Goal: Use online tool/utility: Utilize a website feature to perform a specific function

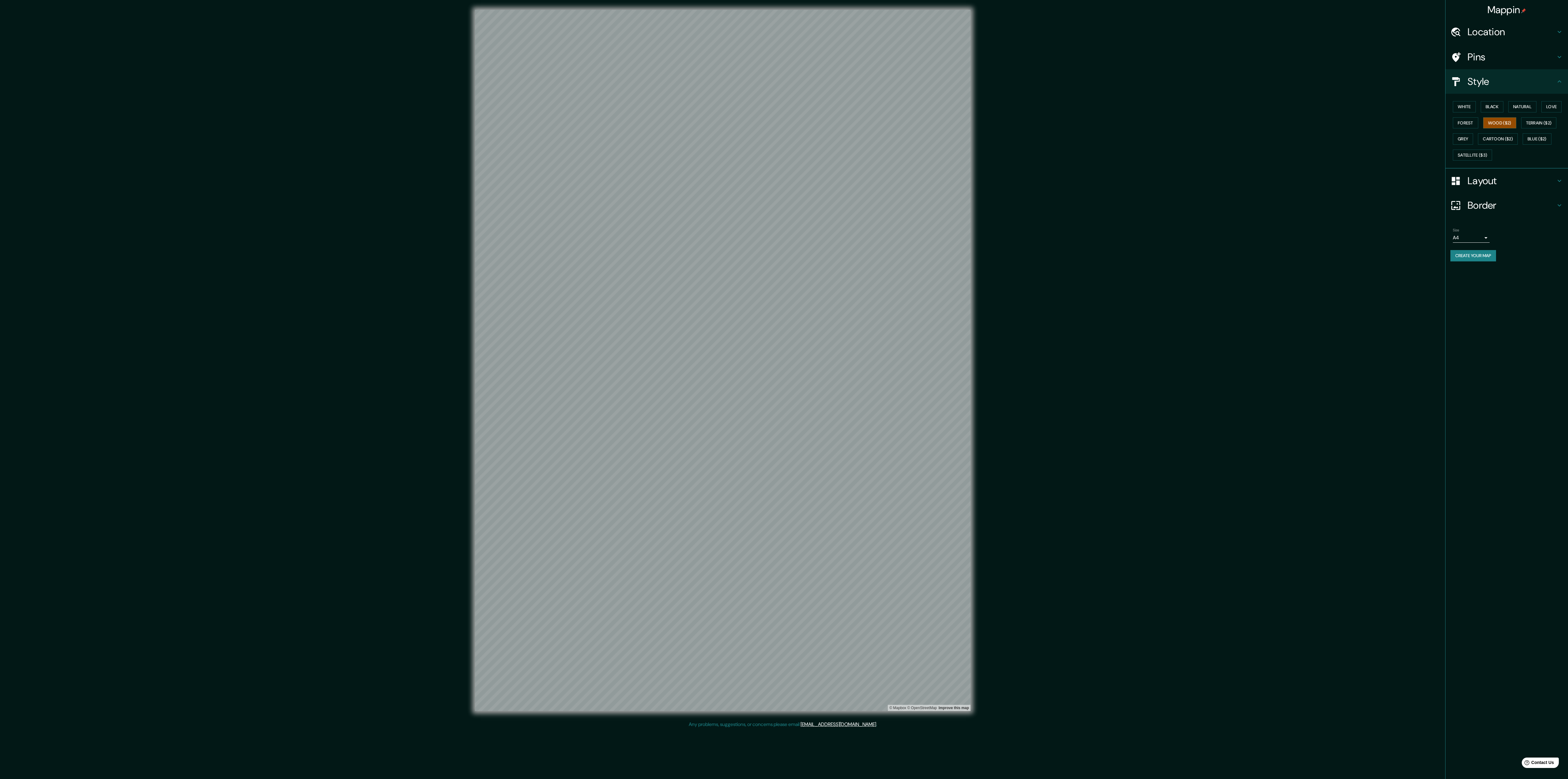
drag, startPoint x: 1076, startPoint y: 434, endPoint x: 1087, endPoint y: 425, distance: 14.2
click at [1079, 432] on div "Mappin Location Pins Style White Black Natural Love Forest Wood ($2) Terrain ($…" at bounding box center [784, 365] width 1568 height 730
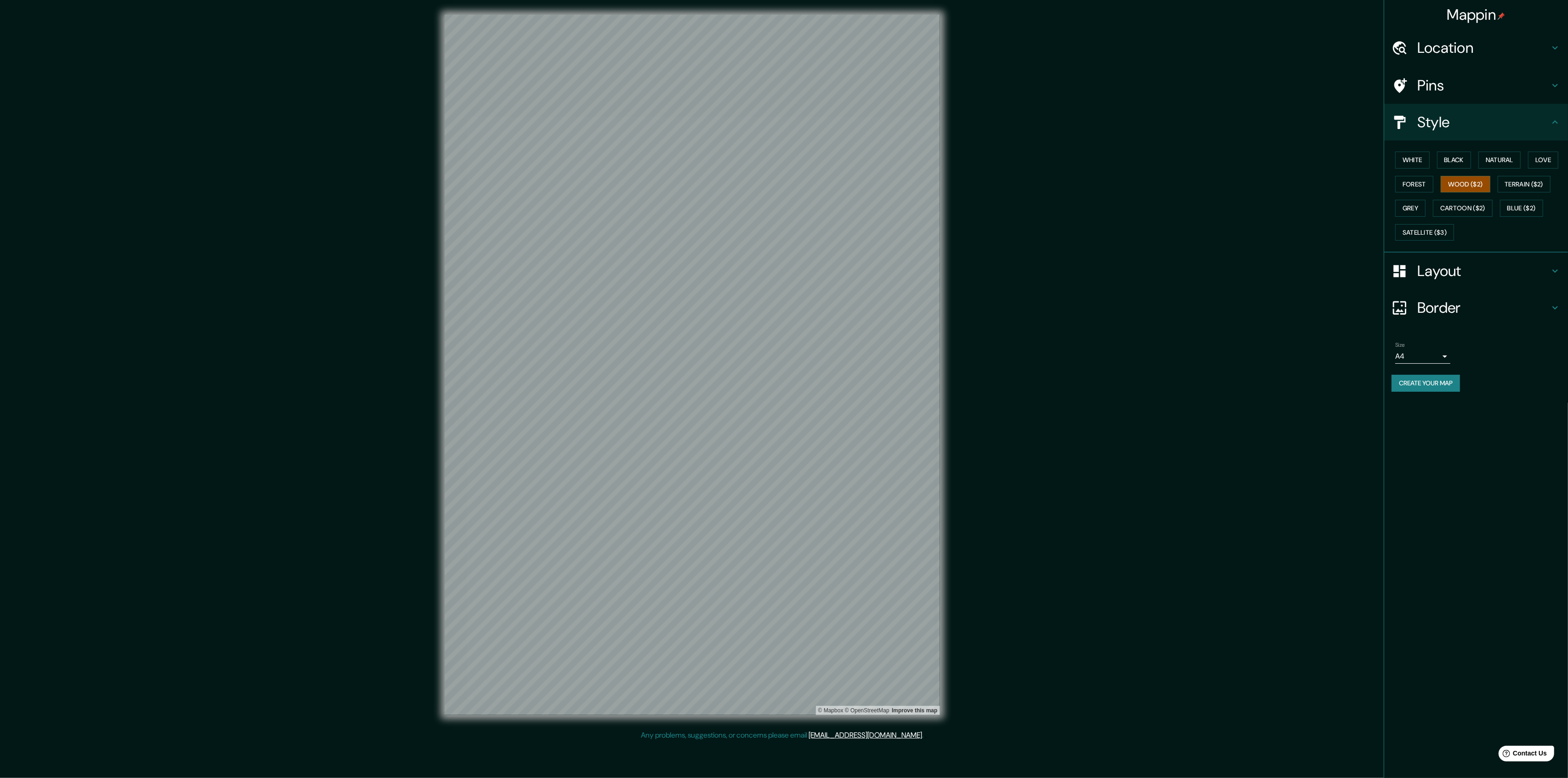
drag, startPoint x: 1048, startPoint y: 368, endPoint x: 1258, endPoint y: 360, distance: 210.2
click at [1100, 360] on div "Mappin Location Pins Style White Black Natural Love Forest Wood ($2) Terrain ($…" at bounding box center [784, 373] width 1568 height 745
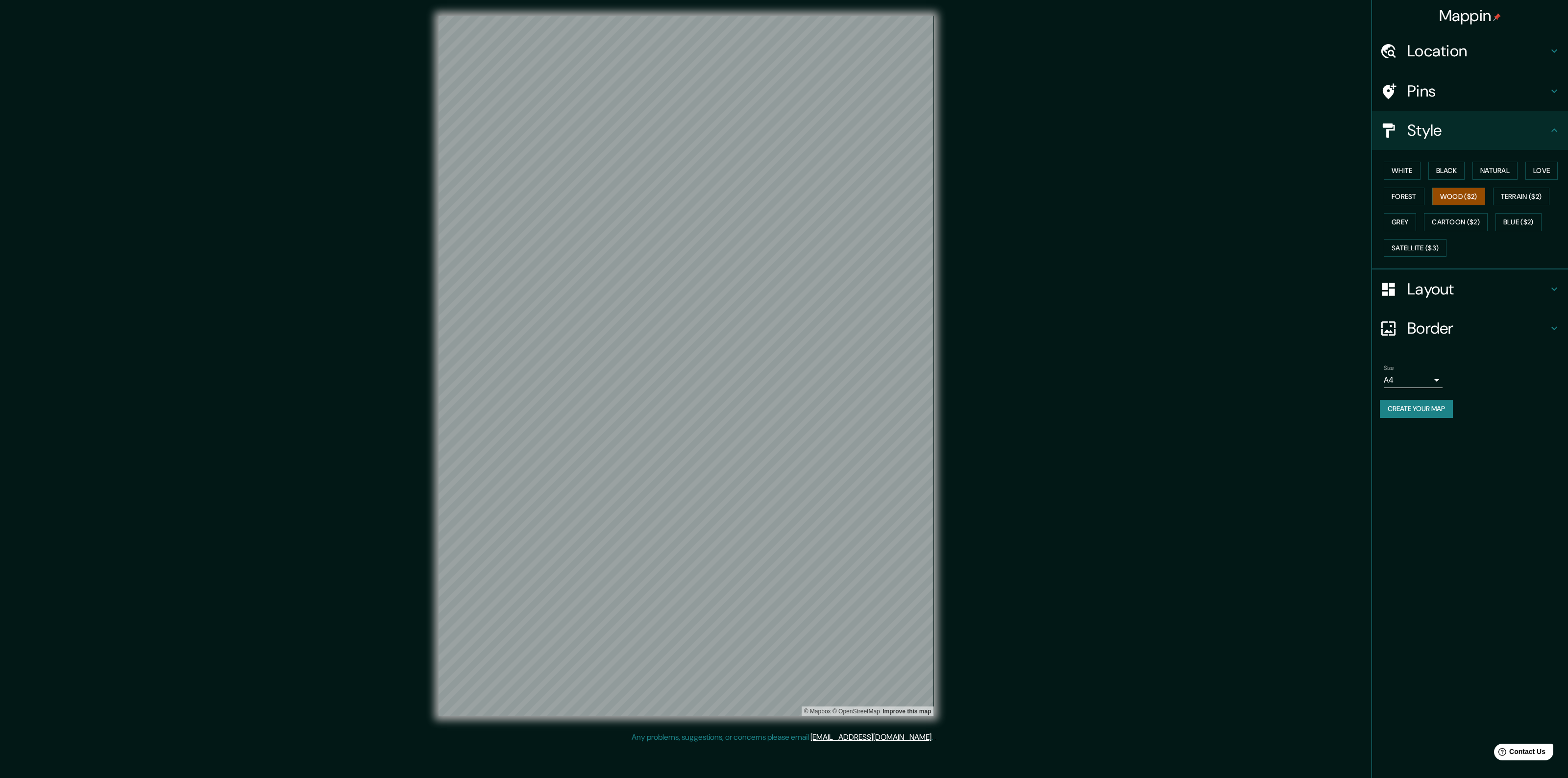
click at [1172, 394] on div "Mappin Location Pins Style White Black Natural Love Forest Wood ($2) Terrain ($…" at bounding box center [784, 373] width 1568 height 747
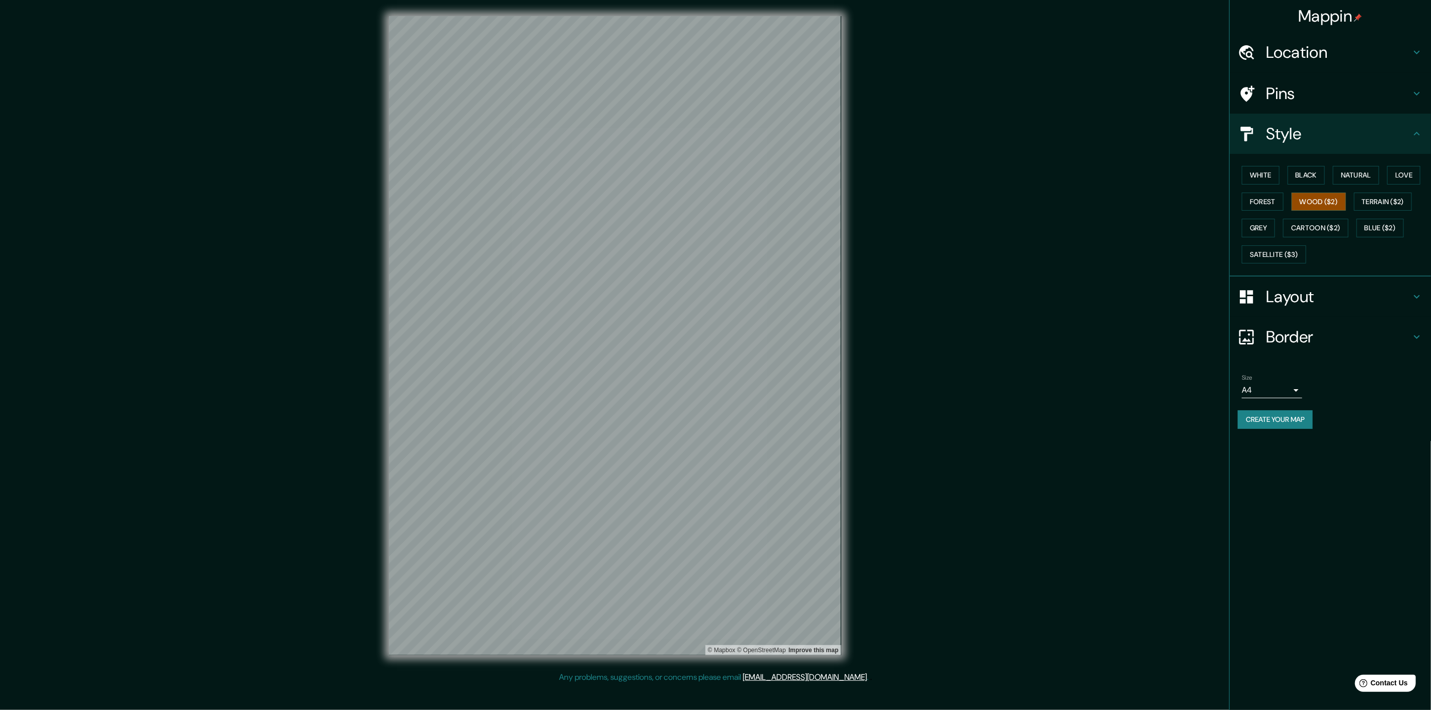
click at [1079, 324] on div "Mappin Location Pins Style White Black Natural Love Forest Wood ($2) Terrain ($…" at bounding box center [715, 344] width 1431 height 688
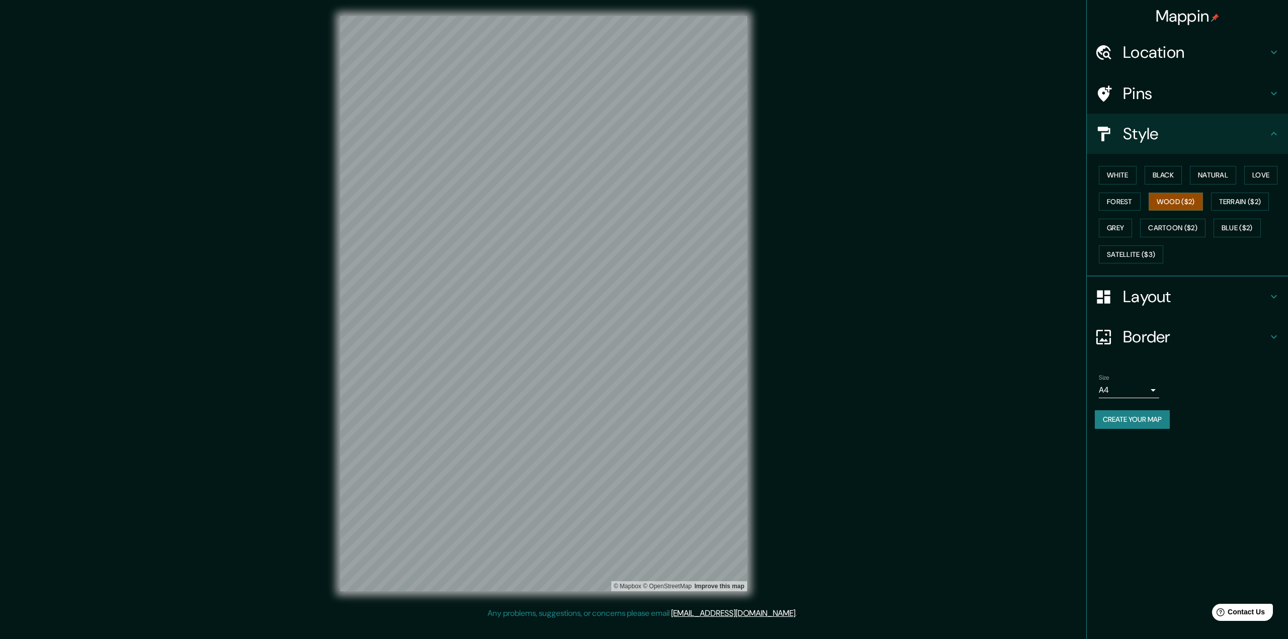
click at [1157, 295] on h4 "Layout" at bounding box center [1195, 297] width 145 height 20
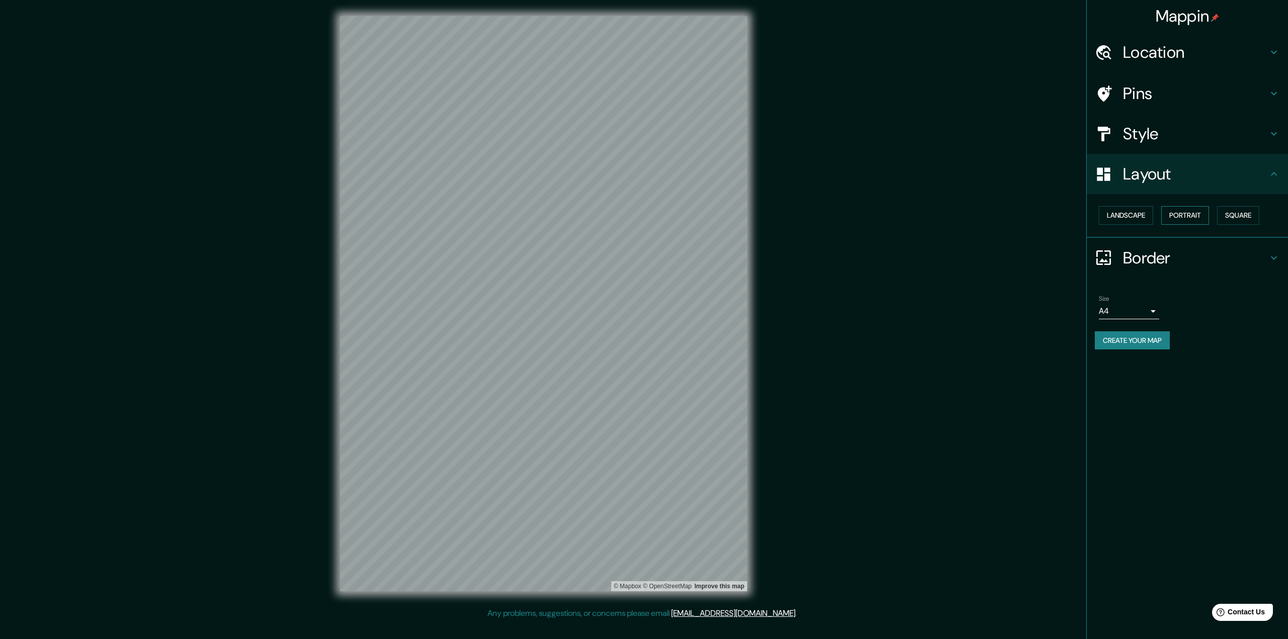
click at [1179, 216] on button "Portrait" at bounding box center [1185, 215] width 48 height 19
click at [1129, 216] on button "Landscape" at bounding box center [1126, 215] width 54 height 19
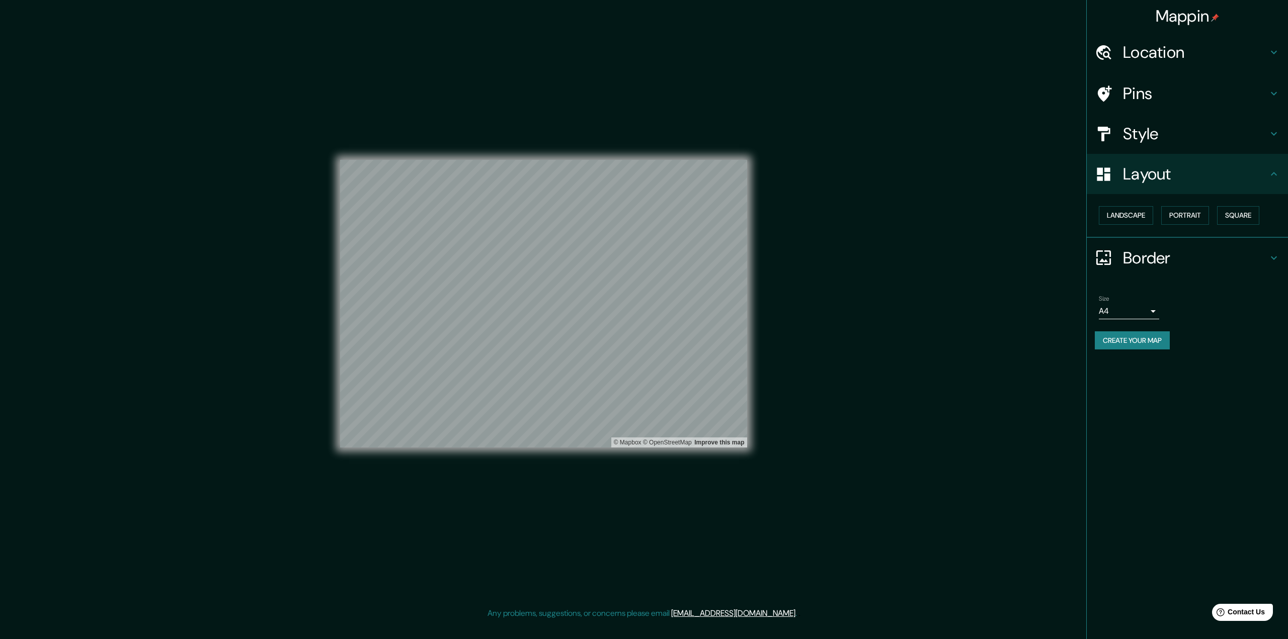
click at [931, 293] on div "Mappin Location Pins Style Layout Landscape Portrait Square Border Choose a bor…" at bounding box center [644, 312] width 1288 height 624
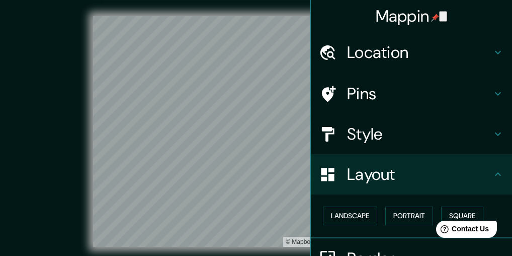
click at [443, 19] on icon "button" at bounding box center [443, 19] width 0 height 0
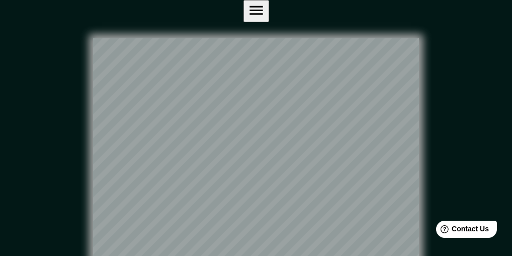
click at [435, 69] on div "© Mapbox © OpenStreetMap Improve this map" at bounding box center [256, 153] width 461 height 230
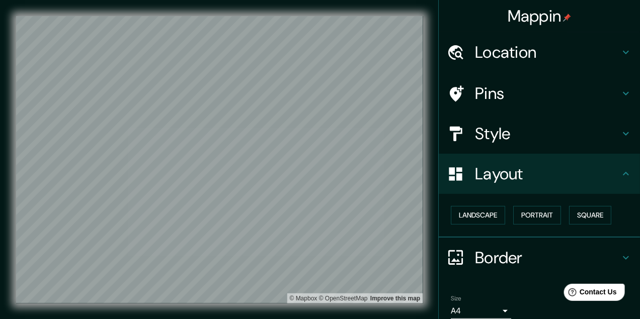
click at [5, 140] on div "© Mapbox © OpenStreetMap Improve this map" at bounding box center [220, 160] width 576 height 288
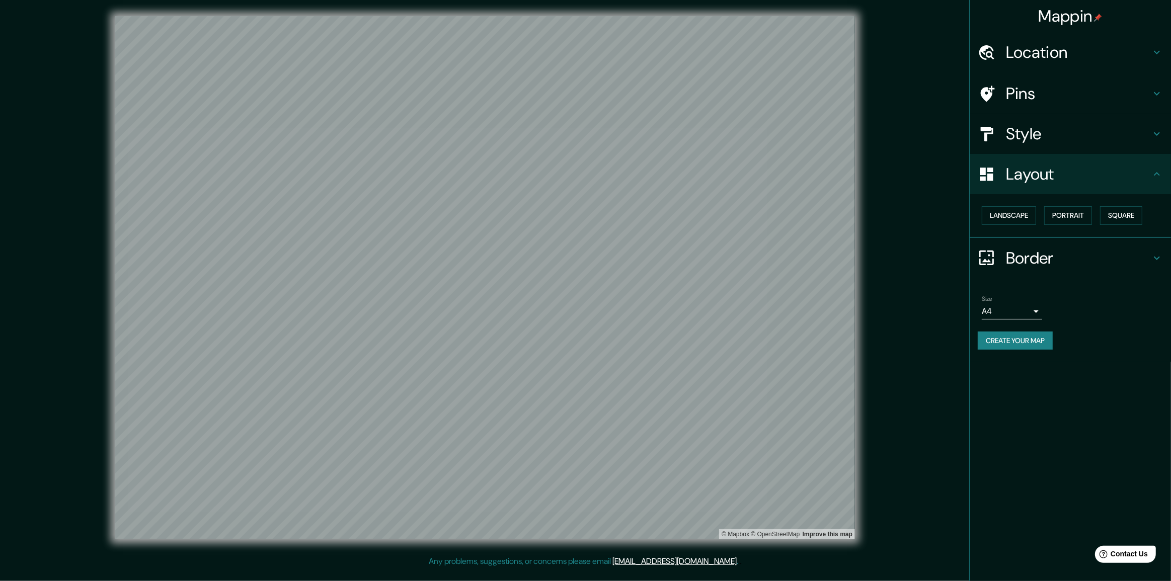
click at [1158, 20] on div "Mappin" at bounding box center [1070, 16] width 201 height 32
click at [955, 273] on div "© Mapbox © OpenStreetMap Improve this map" at bounding box center [485, 277] width 1054 height 523
drag, startPoint x: 921, startPoint y: 251, endPoint x: 930, endPoint y: 241, distance: 13.9
click at [924, 248] on div "© Mapbox © OpenStreetMap Improve this map" at bounding box center [485, 277] width 1054 height 523
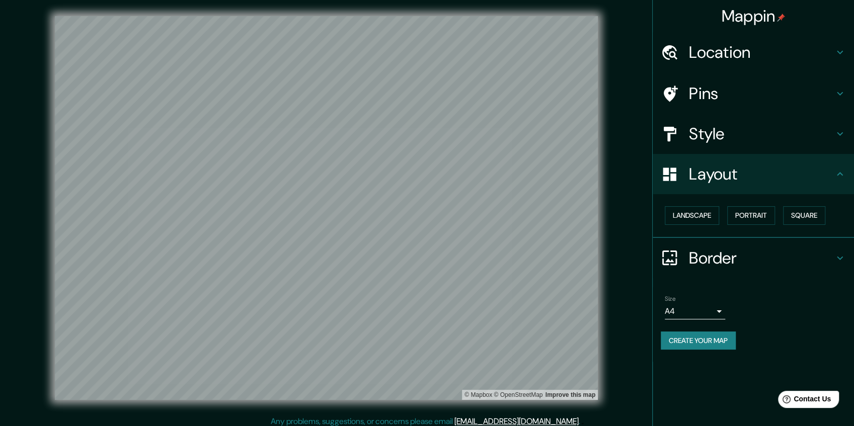
click at [798, 158] on div "Layout" at bounding box center [753, 174] width 201 height 40
drag, startPoint x: 820, startPoint y: 174, endPoint x: 833, endPoint y: 176, distance: 13.2
click at [821, 174] on h4 "Layout" at bounding box center [761, 174] width 145 height 20
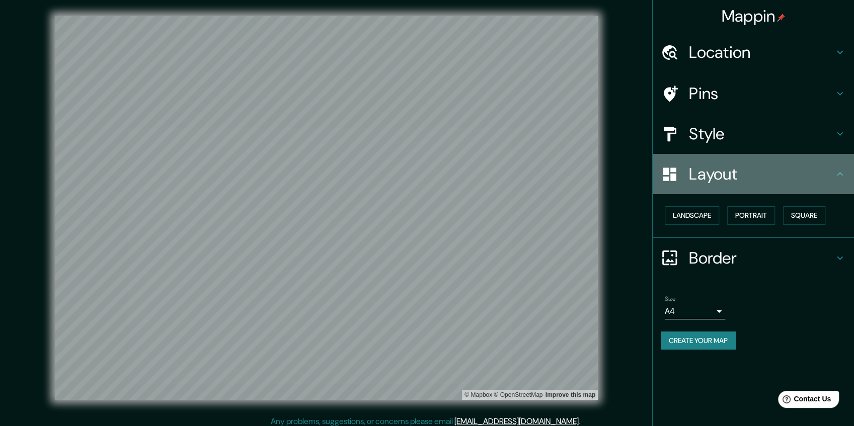
click at [836, 176] on icon at bounding box center [840, 174] width 12 height 12
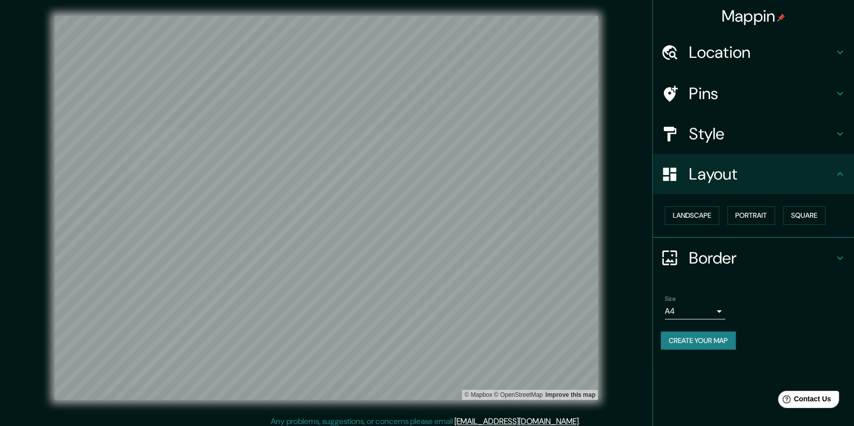
click at [837, 137] on icon at bounding box center [840, 134] width 12 height 12
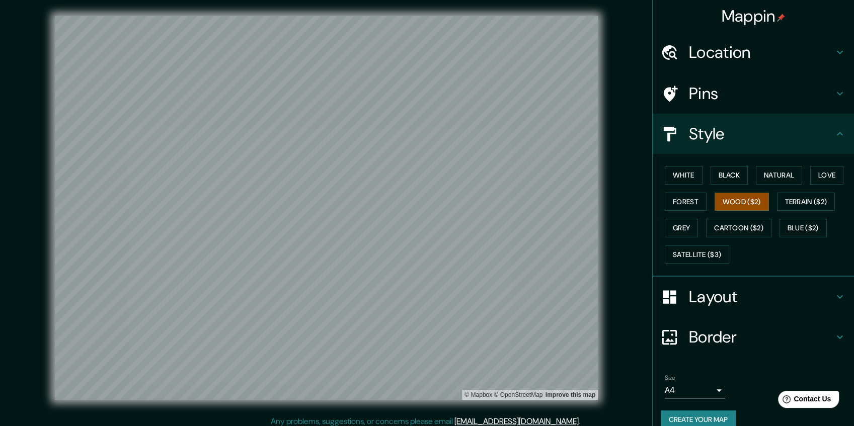
click at [840, 130] on icon at bounding box center [840, 134] width 12 height 12
click at [820, 2] on div "Mappin" at bounding box center [753, 16] width 201 height 32
click at [625, 141] on div "© Mapbox © OpenStreetMap Improve this map" at bounding box center [326, 207] width 768 height 383
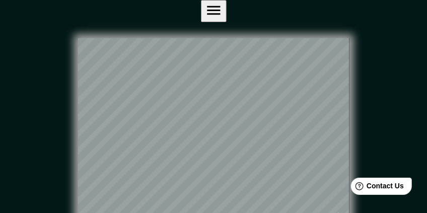
click at [380, 69] on div "© Mapbox © OpenStreetMap Improve this map" at bounding box center [213, 134] width 384 height 192
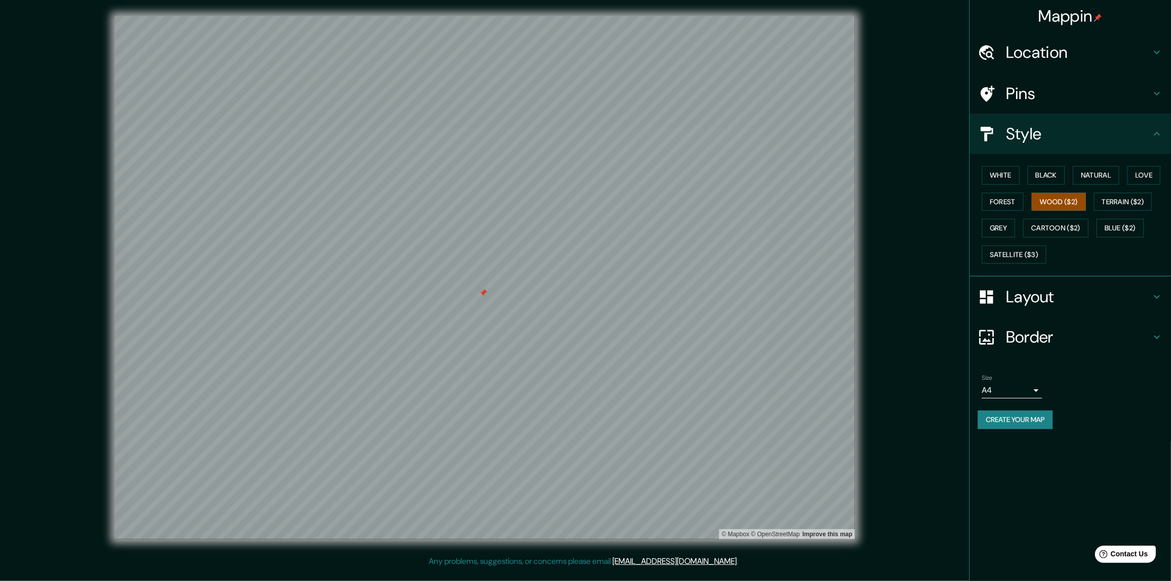
click at [910, 204] on div "© Mapbox © OpenStreetMap Improve this map" at bounding box center [485, 277] width 1054 height 523
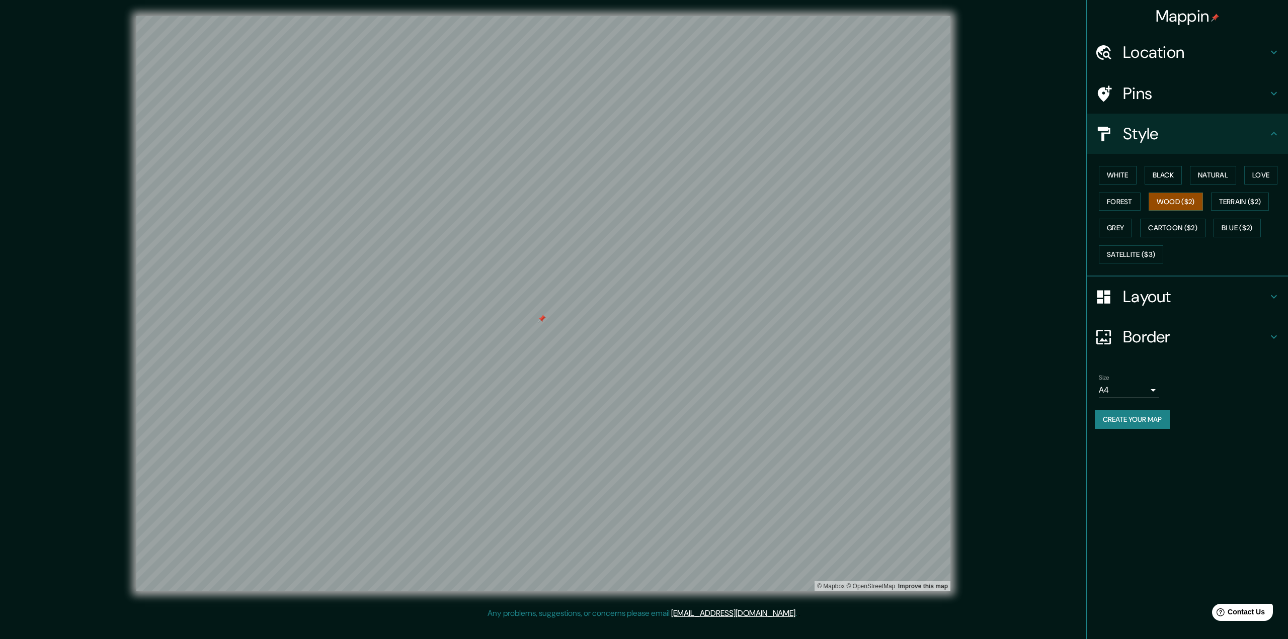
click at [1206, 91] on h4 "Pins" at bounding box center [1195, 94] width 145 height 20
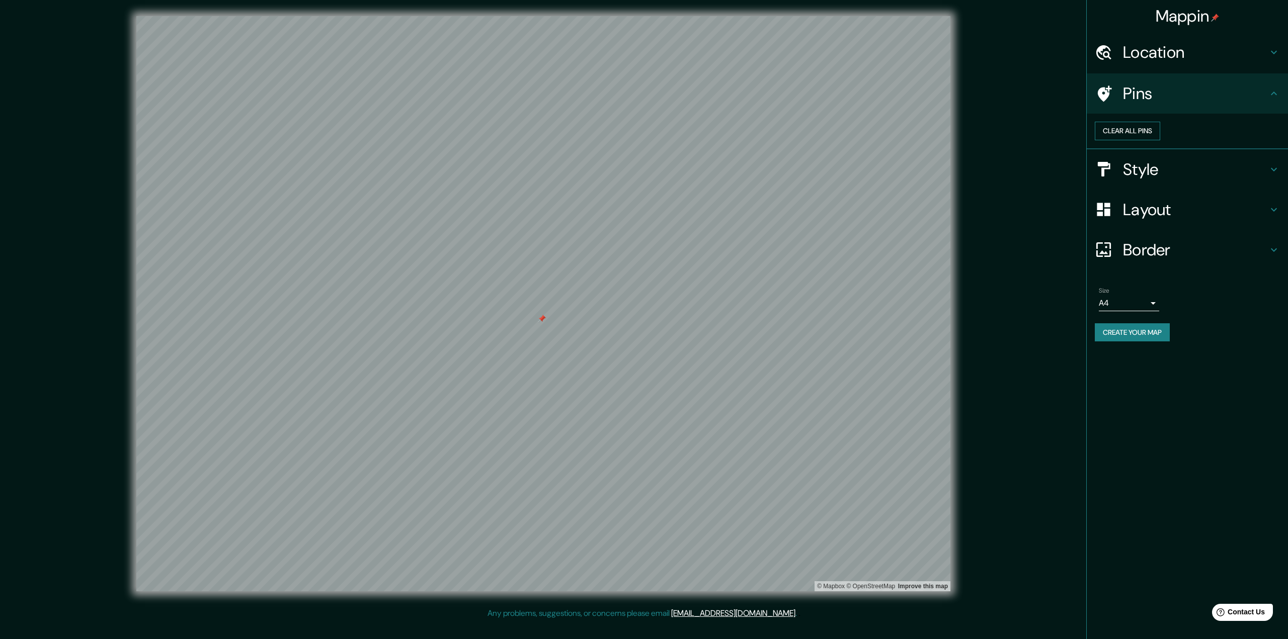
click at [1160, 135] on button "Clear all pins" at bounding box center [1127, 131] width 65 height 19
click at [1008, 180] on div "© Mapbox © OpenStreetMap Improve this map" at bounding box center [543, 304] width 1159 height 576
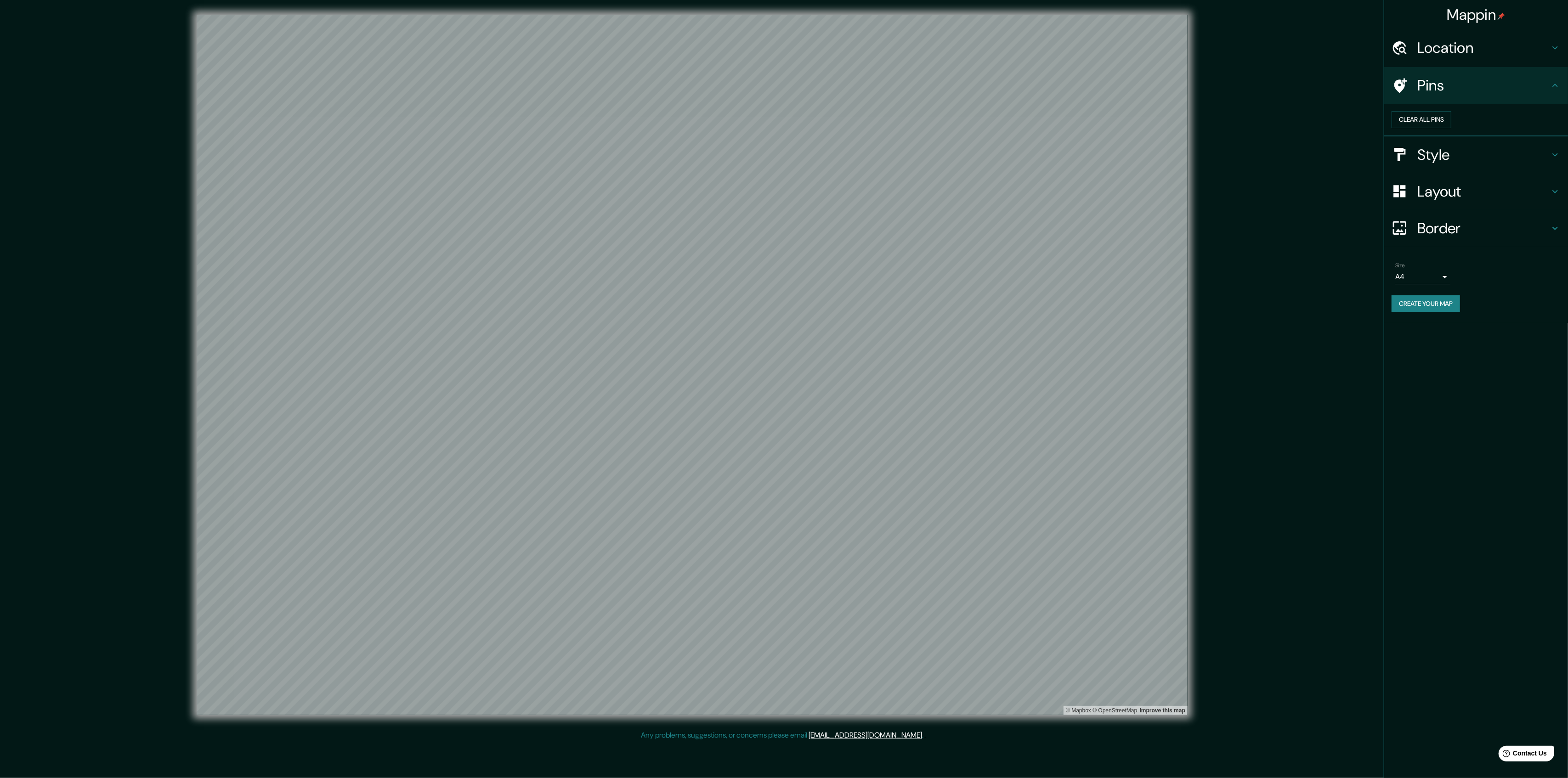
drag, startPoint x: 1246, startPoint y: 232, endPoint x: 1259, endPoint y: 223, distance: 15.8
click at [1258, 224] on div "© Mapbox © OpenStreetMap Improve this map" at bounding box center [692, 364] width 1412 height 700
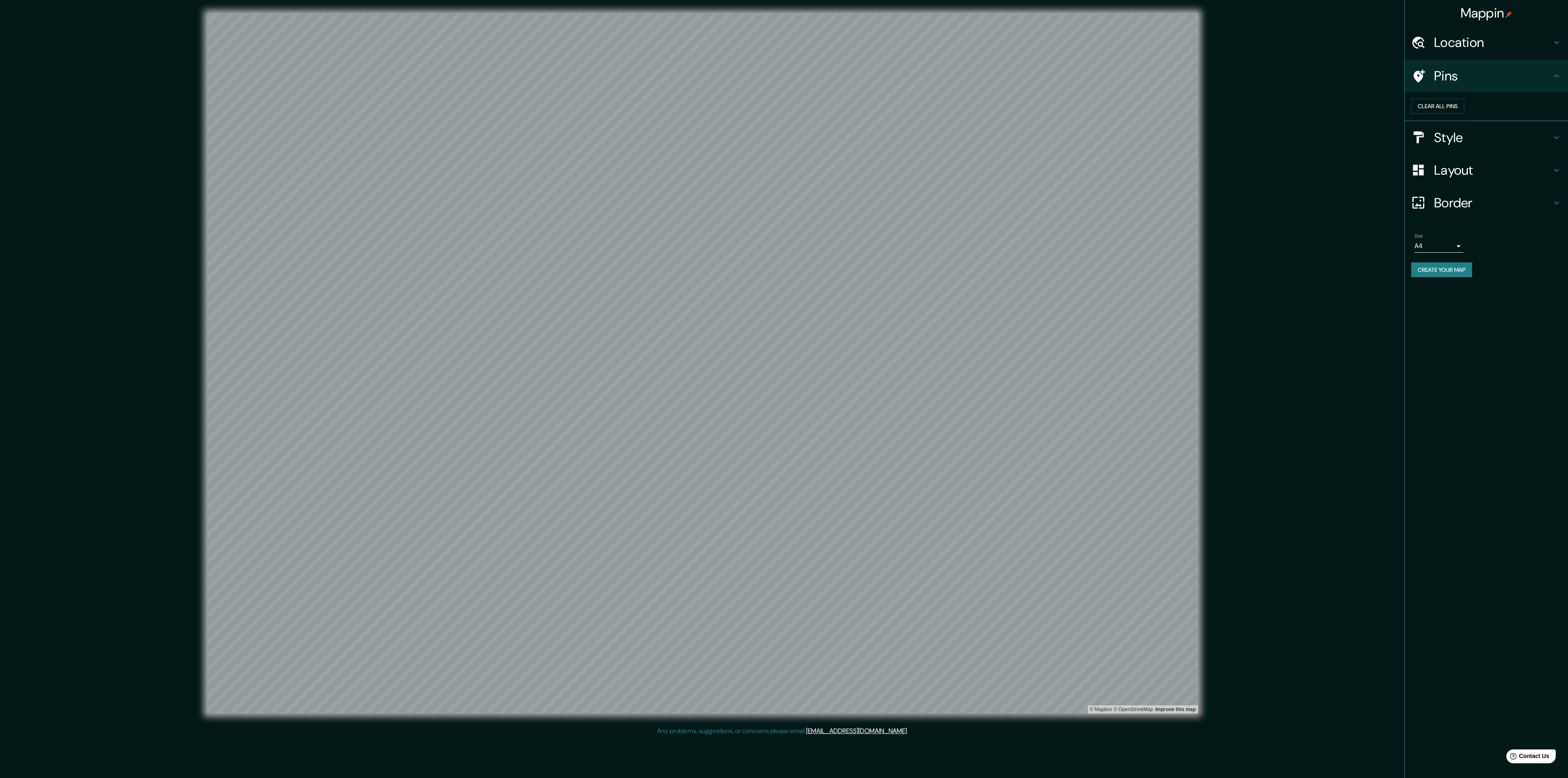
click at [1326, 245] on div "© Mapbox © OpenStreetMap Improve this map" at bounding box center [702, 363] width 1411 height 700
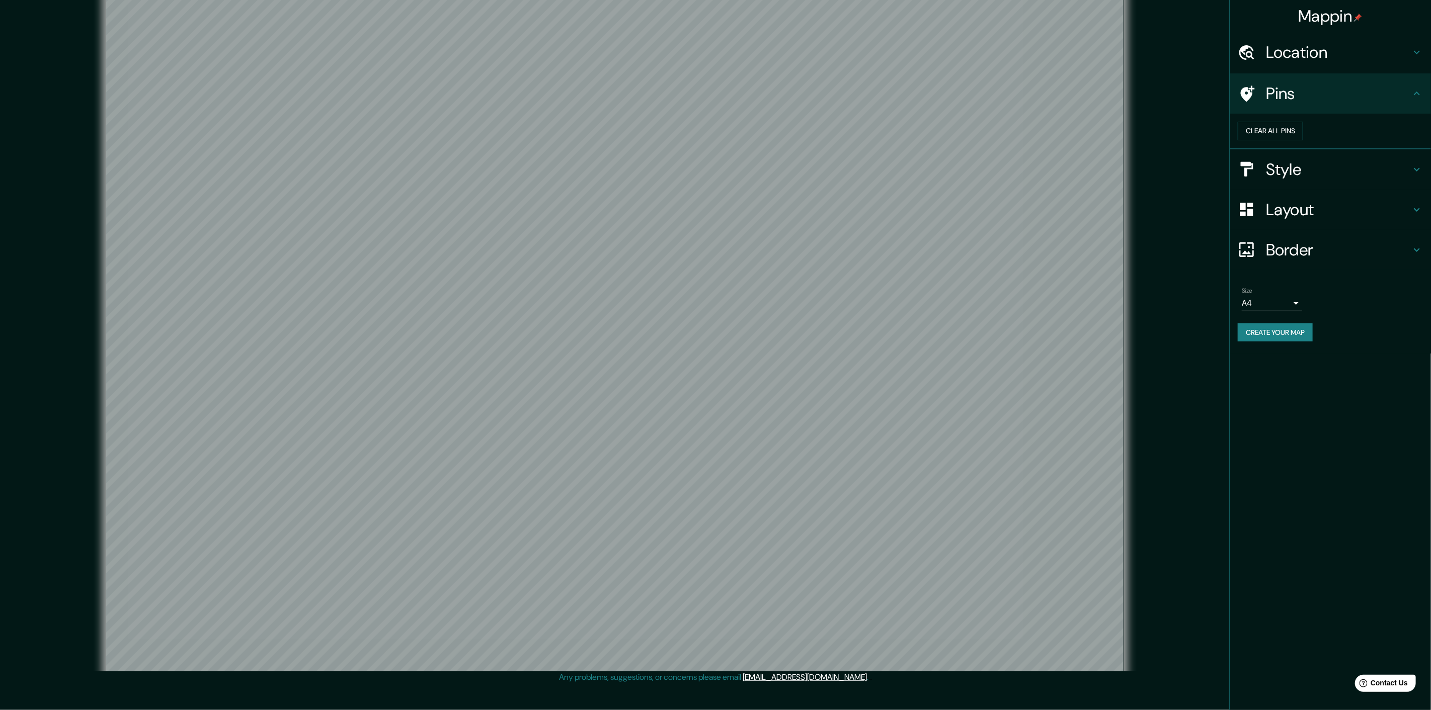
drag, startPoint x: 1636, startPoint y: 297, endPoint x: 1212, endPoint y: 220, distance: 431.6
click at [1212, 220] on div "© Mapbox © OpenStreetMap Improve this map" at bounding box center [615, 335] width 1288 height 639
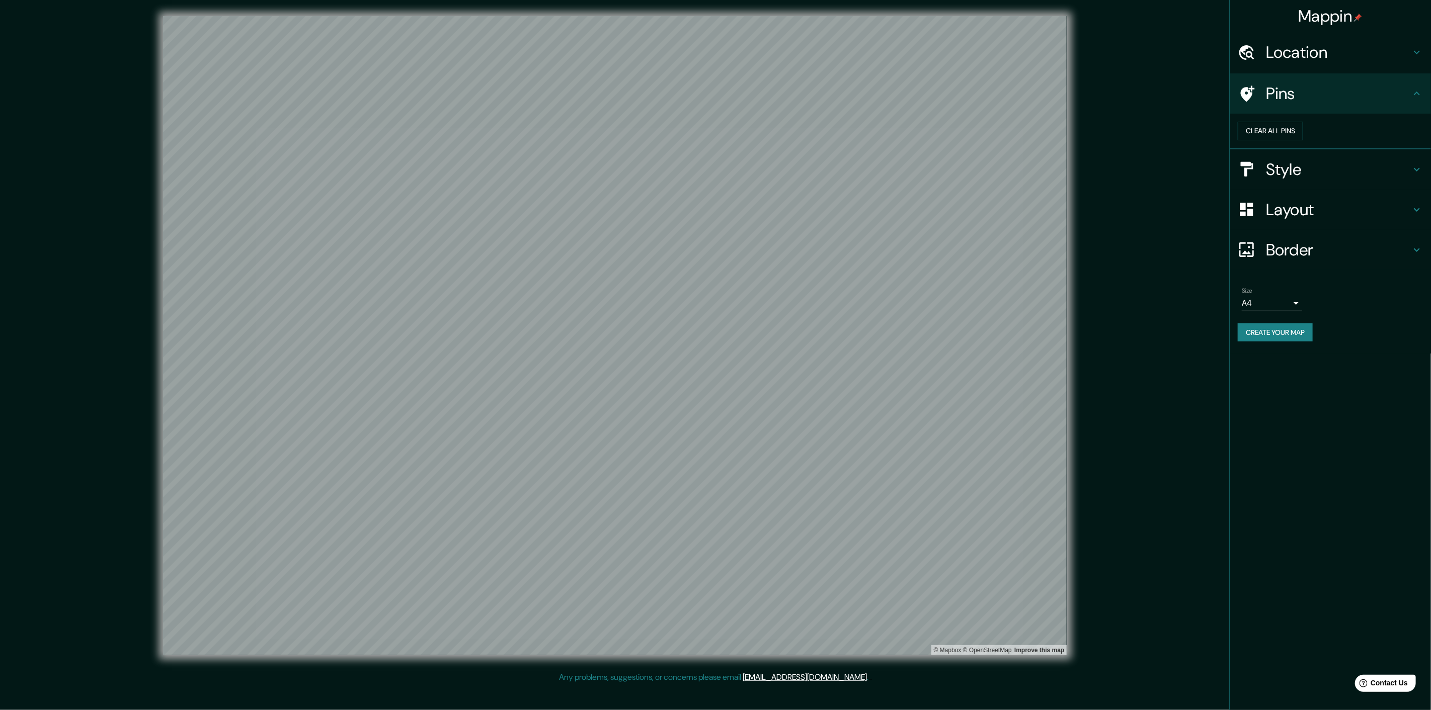
click at [1184, 234] on div "© Mapbox © OpenStreetMap Improve this map" at bounding box center [615, 335] width 1288 height 639
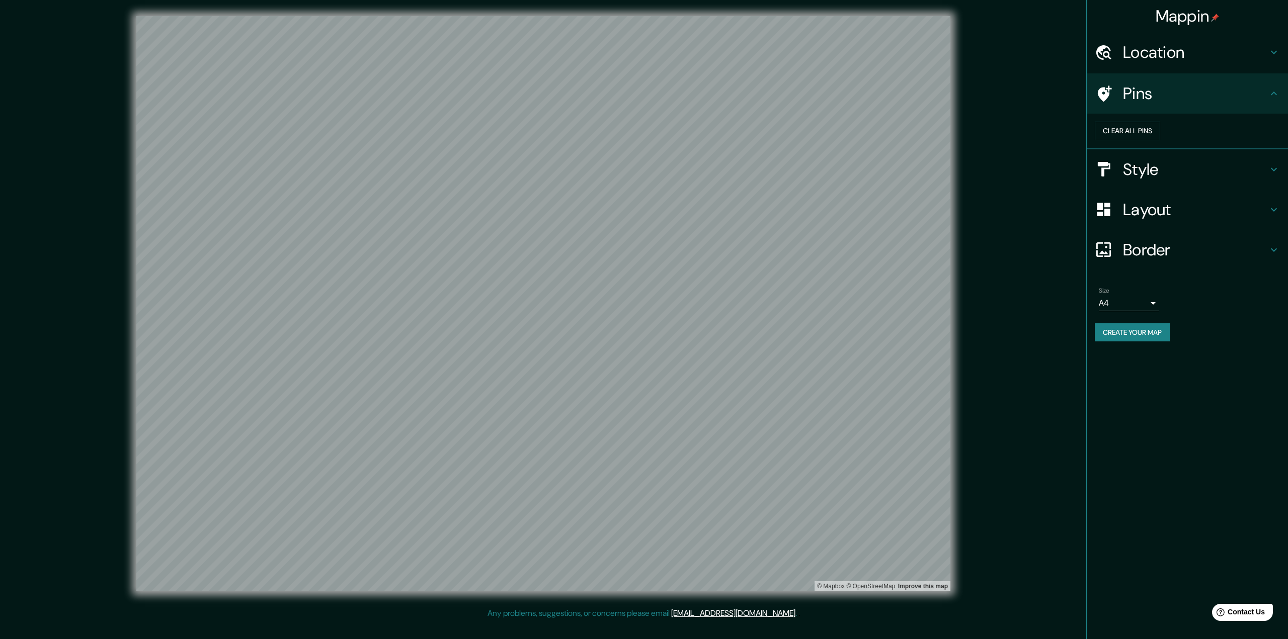
click at [1045, 200] on div "© Mapbox © OpenStreetMap Improve this map" at bounding box center [543, 304] width 1159 height 576
click at [1046, 256] on div "© Mapbox © OpenStreetMap Improve this map" at bounding box center [543, 304] width 1159 height 576
click at [1017, 238] on div "© Mapbox © OpenStreetMap Improve this map" at bounding box center [543, 304] width 1159 height 576
click at [1021, 420] on div "© Mapbox © OpenStreetMap Improve this map" at bounding box center [543, 304] width 1159 height 576
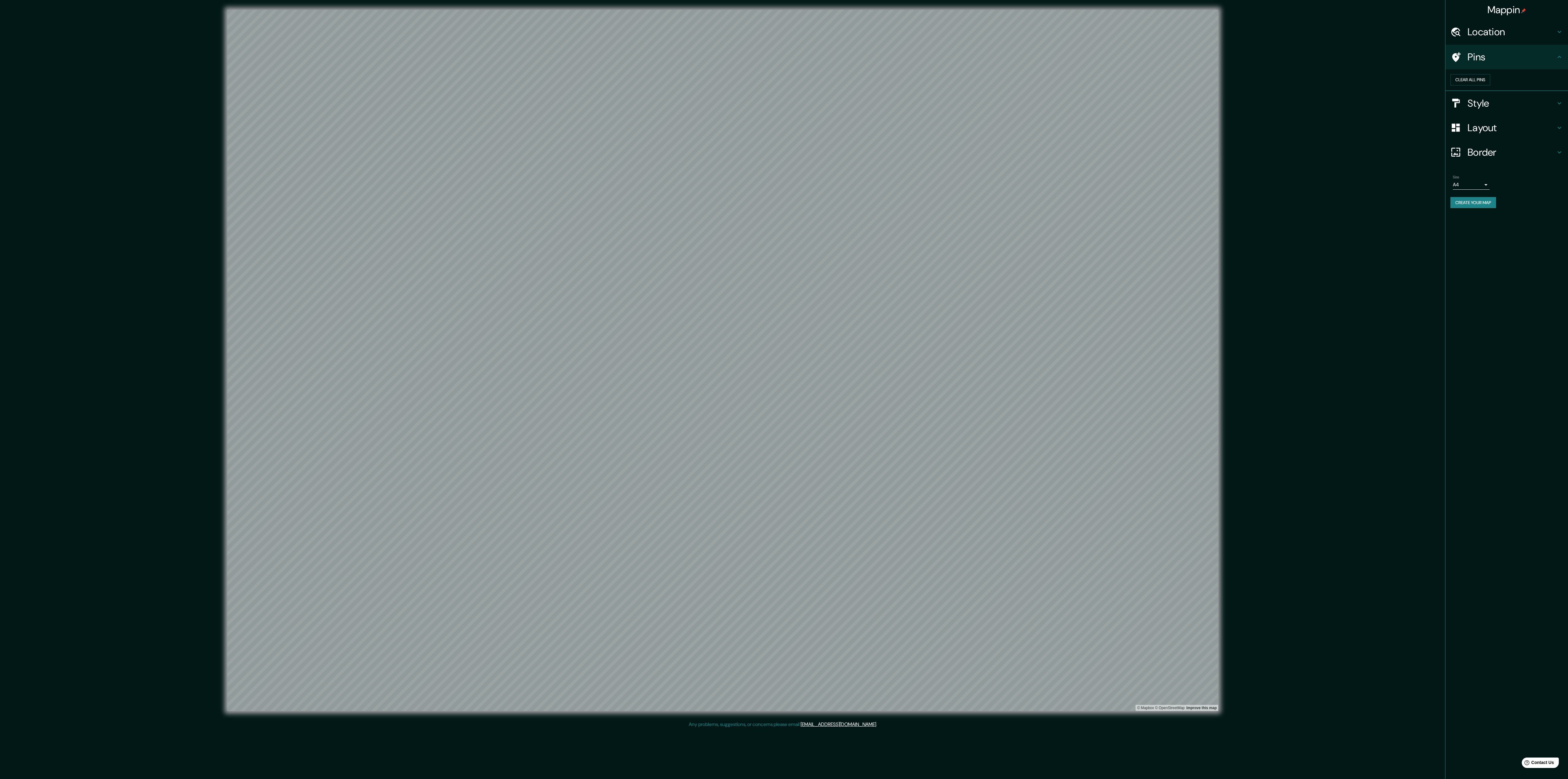
click at [1333, 353] on div "© Mapbox © OpenStreetMap Improve this map" at bounding box center [723, 360] width 1411 height 701
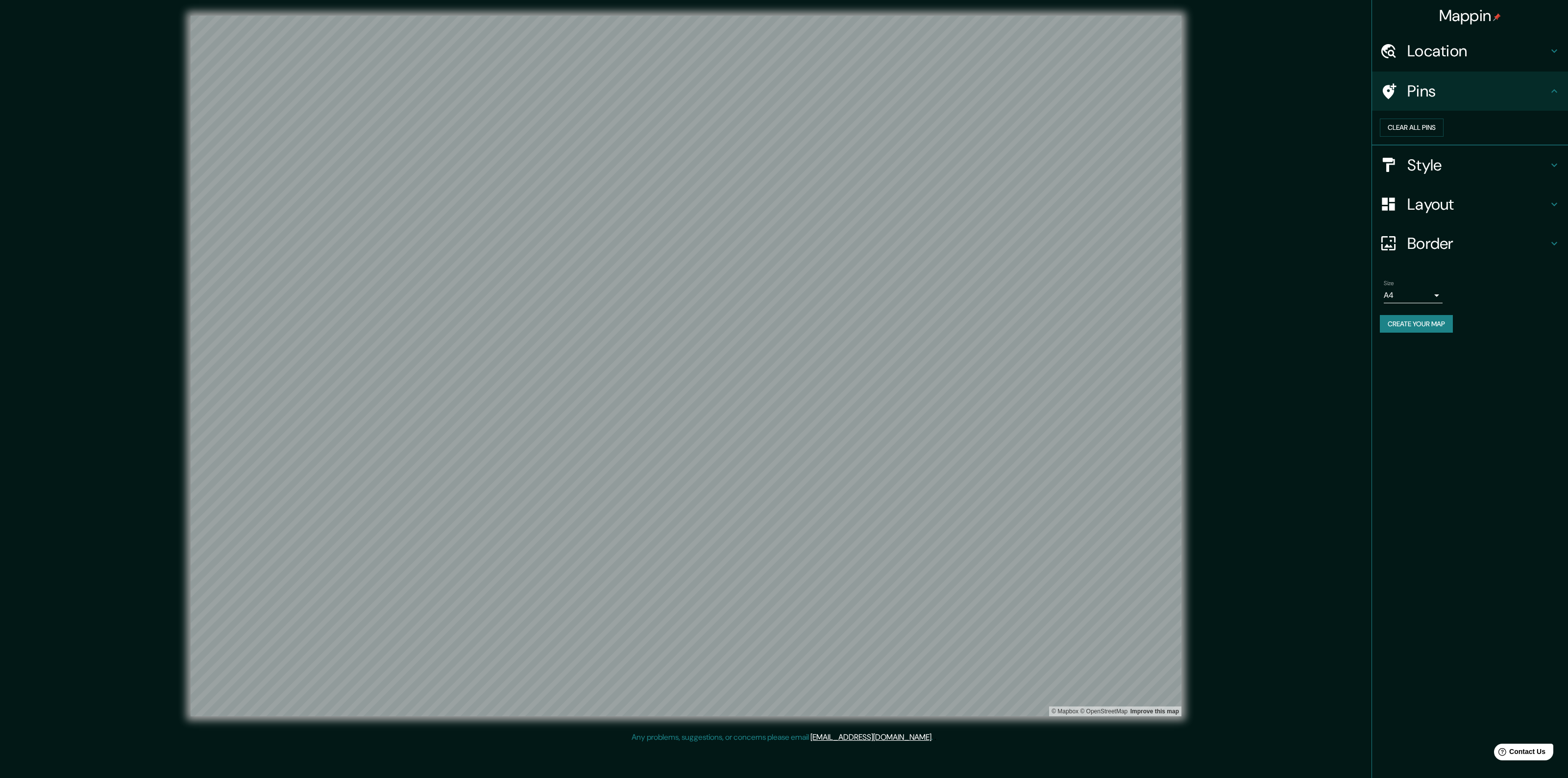
click at [1229, 316] on div "© Mapbox © OpenStreetMap Improve this map" at bounding box center [686, 365] width 1411 height 700
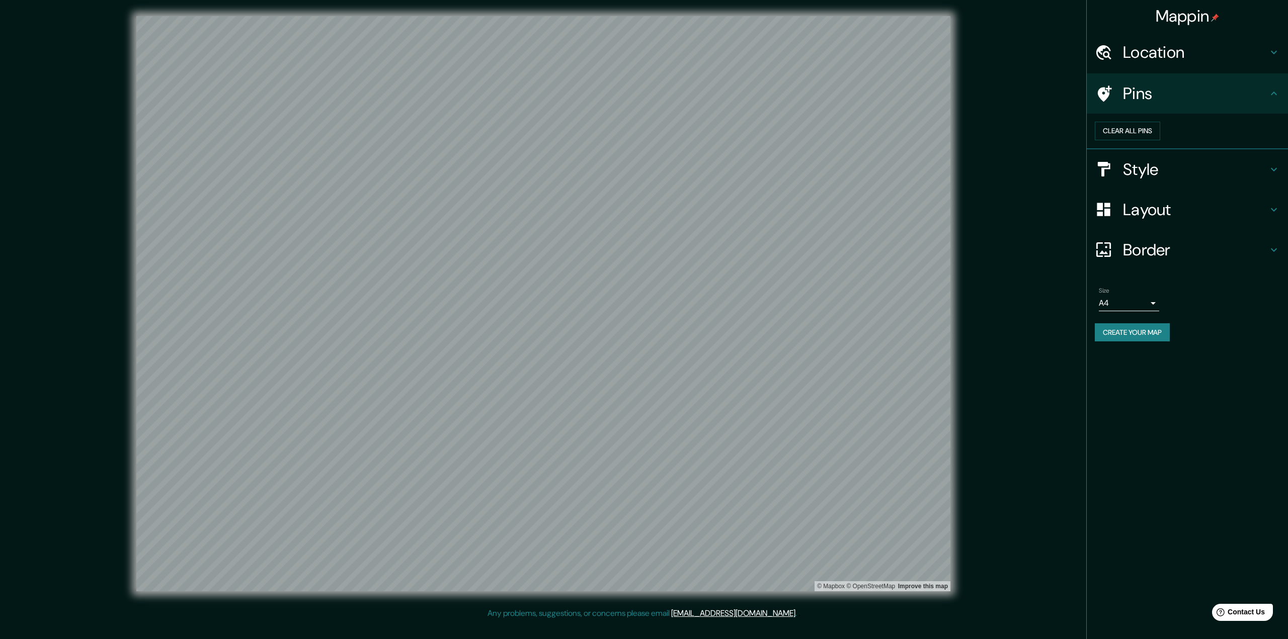
click at [1016, 362] on div "© Mapbox © OpenStreetMap Improve this map" at bounding box center [543, 304] width 1159 height 576
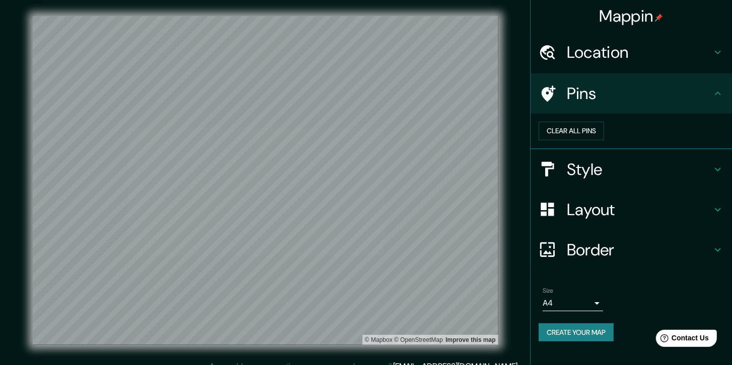
click at [551, 207] on div "Mappin Location Pins Clear all pins Style Layout Border Choose a border. Hint :…" at bounding box center [366, 188] width 732 height 377
click at [85, 0] on html "Mappin Location Pins Clear all pins Style Layout Border Choose a border. Hint :…" at bounding box center [366, 182] width 732 height 365
click at [604, 136] on button "Clear all pins" at bounding box center [570, 131] width 65 height 19
click at [521, 176] on div "© Mapbox © OpenStreetMap Improve this map" at bounding box center [265, 180] width 659 height 329
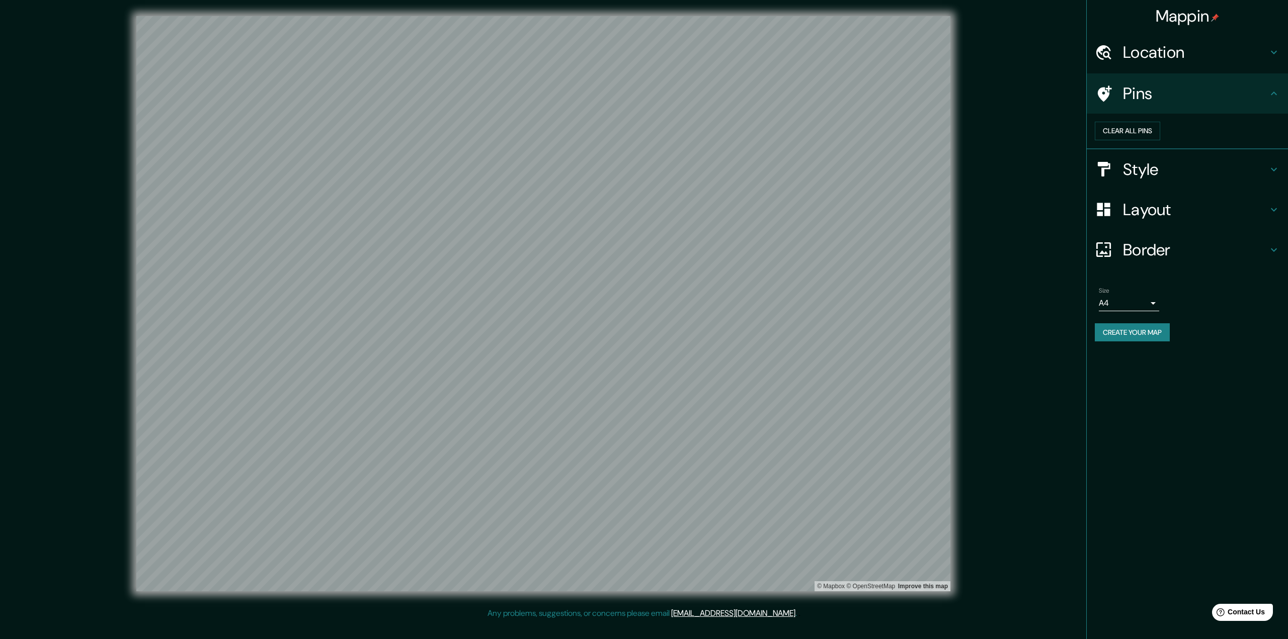
drag, startPoint x: 1011, startPoint y: 348, endPoint x: 1021, endPoint y: 352, distance: 10.4
click at [1013, 348] on div "© Mapbox © OpenStreetMap Improve this map" at bounding box center [543, 304] width 1159 height 576
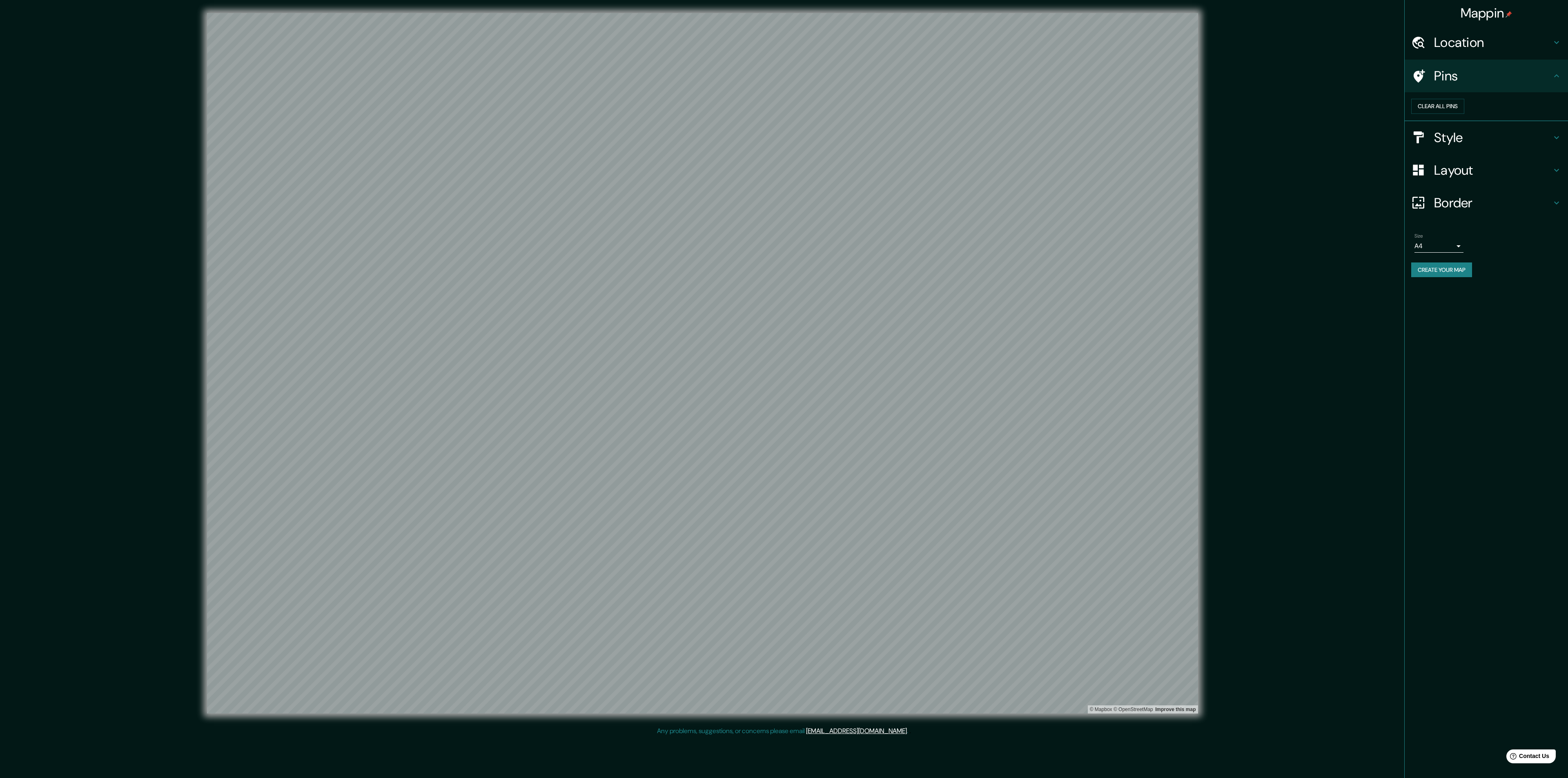
click at [1286, 234] on div "© Mapbox © OpenStreetMap Improve this map" at bounding box center [702, 363] width 1411 height 700
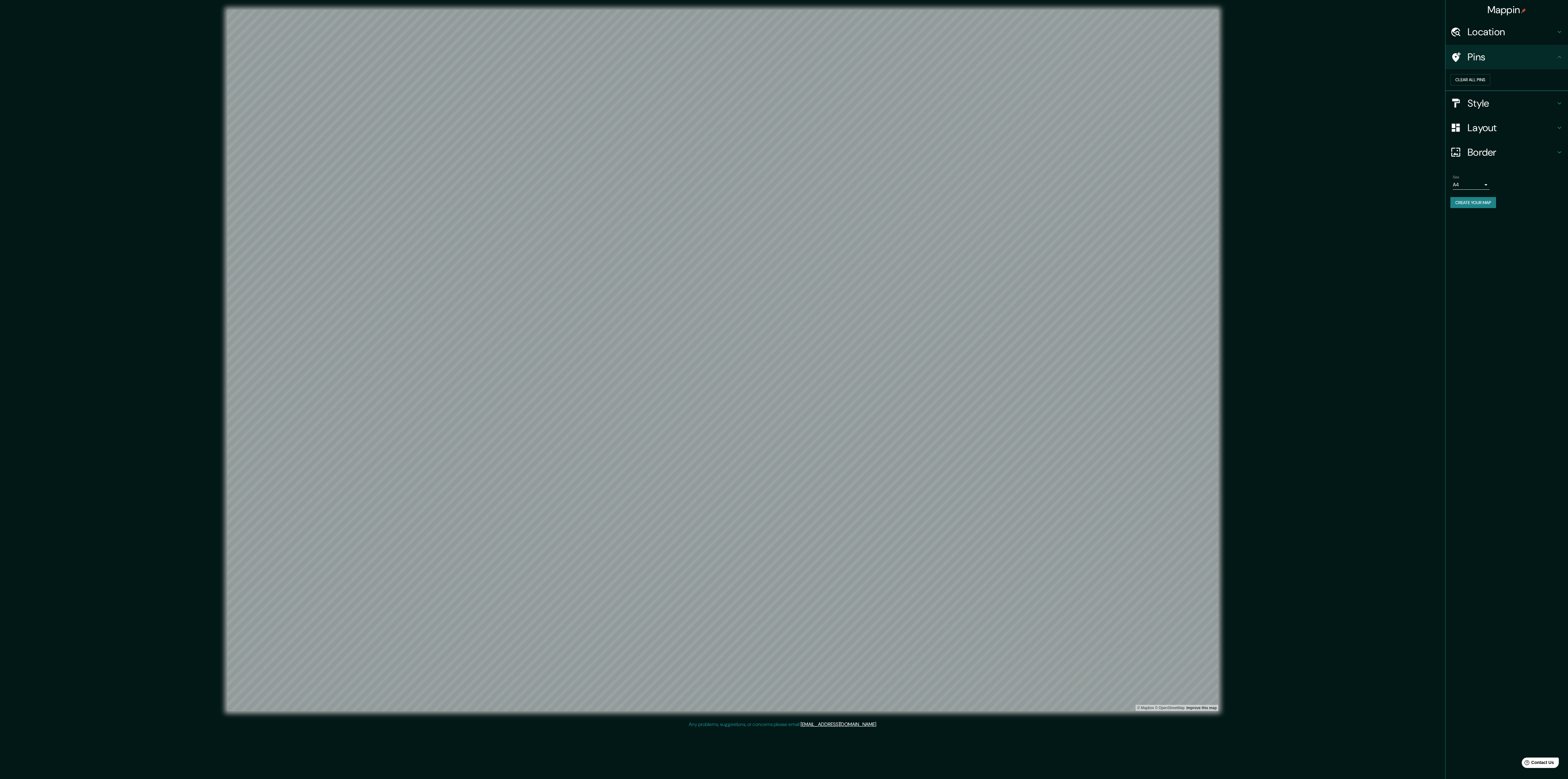
click at [821, 758] on div "Mappin Location Pins Clear all pins Style Layout Border Choose a border. Hint :…" at bounding box center [784, 389] width 1568 height 779
click at [821, 0] on html "Mappin Location Pins Clear all pins Style Layout Border Choose a border. Hint :…" at bounding box center [784, 389] width 1568 height 779
click at [783, 0] on html "Mappin Location Pins Clear all pins Style Layout Border Choose a border. Hint :…" at bounding box center [784, 389] width 1568 height 779
click at [777, 0] on html "Mappin Location Pins Clear all pins Style Layout Border Choose a border. Hint :…" at bounding box center [784, 389] width 1568 height 779
click at [1351, 363] on div "© Mapbox © OpenStreetMap Improve this map" at bounding box center [723, 360] width 1411 height 701
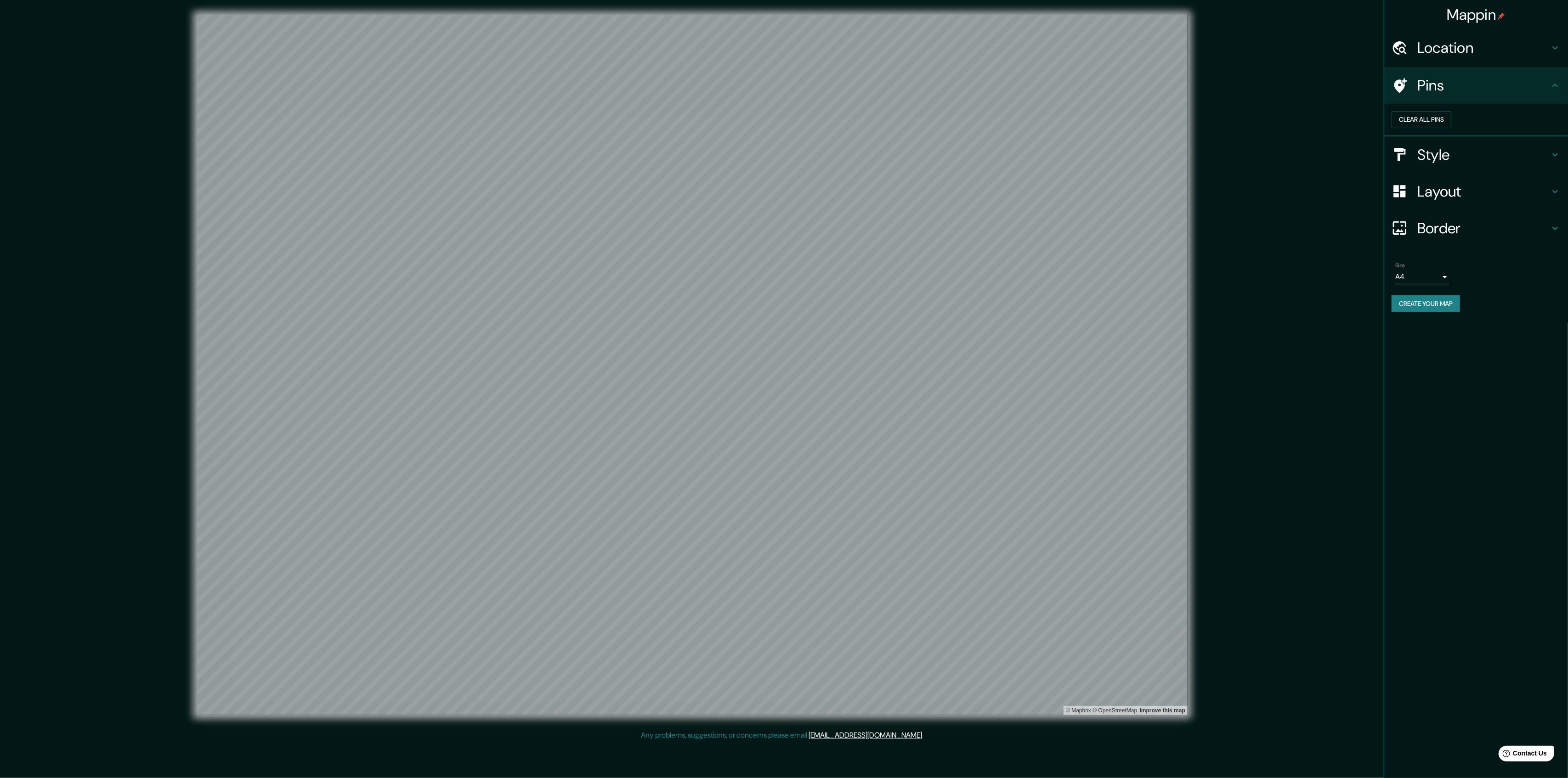
drag, startPoint x: 1255, startPoint y: 350, endPoint x: 1262, endPoint y: 348, distance: 7.3
click at [1258, 349] on div "© Mapbox © OpenStreetMap Improve this map" at bounding box center [692, 364] width 1412 height 700
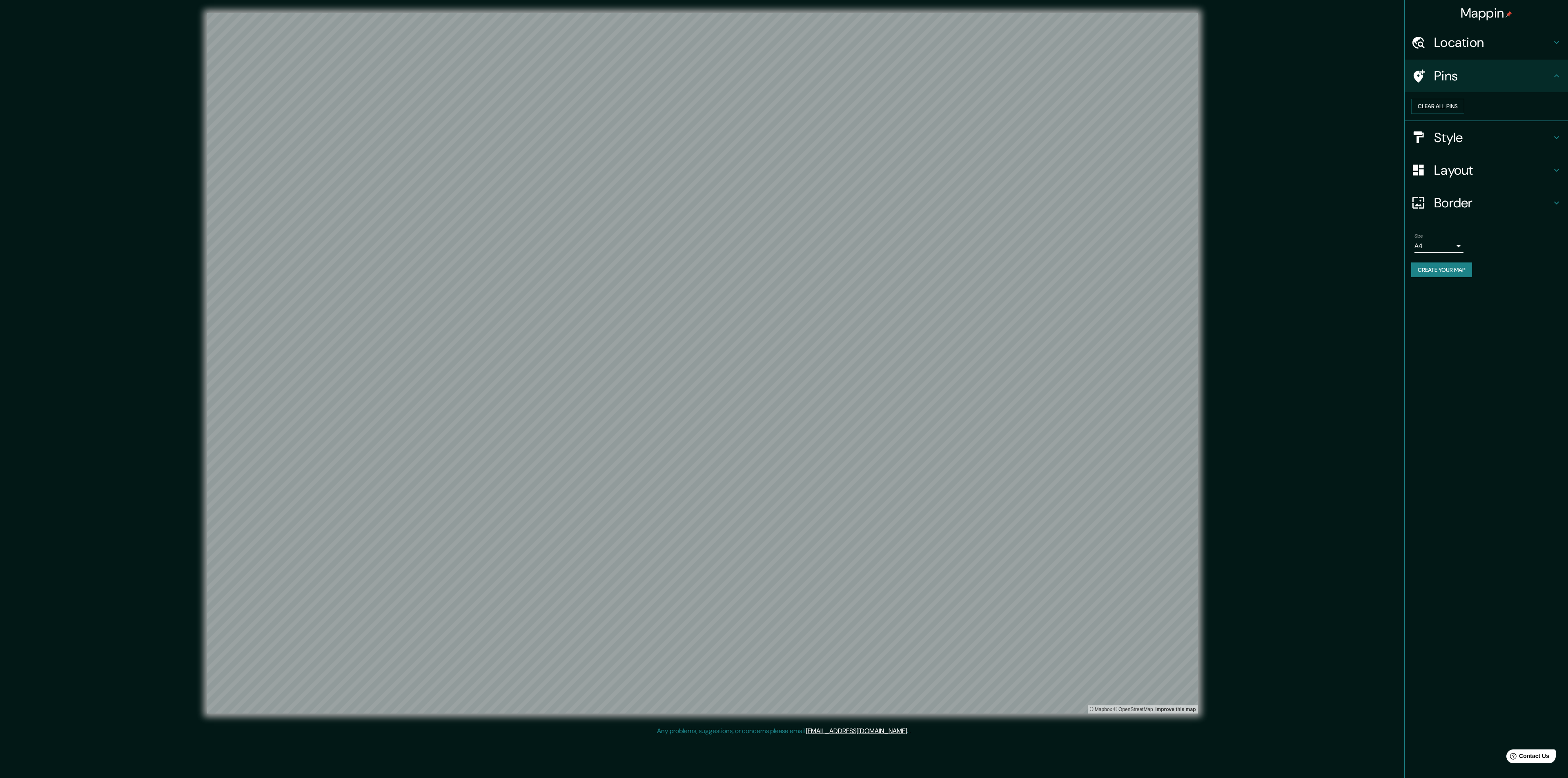
click at [1438, 552] on div "Mappin Location Pins Clear all pins Style Layout Border Choose a border. Hint :…" at bounding box center [784, 369] width 1568 height 739
click at [857, 716] on div "© Mapbox © OpenStreetMap Improve this map" at bounding box center [702, 363] width 1437 height 726
click at [1187, 713] on div "© Mapbox © OpenStreetMap Improve this map" at bounding box center [702, 363] width 991 height 700
click at [1182, 694] on div "© Mapbox © OpenStreetMap Improve this map" at bounding box center [702, 363] width 1411 height 700
drag, startPoint x: 204, startPoint y: 643, endPoint x: 1189, endPoint y: 705, distance: 986.9
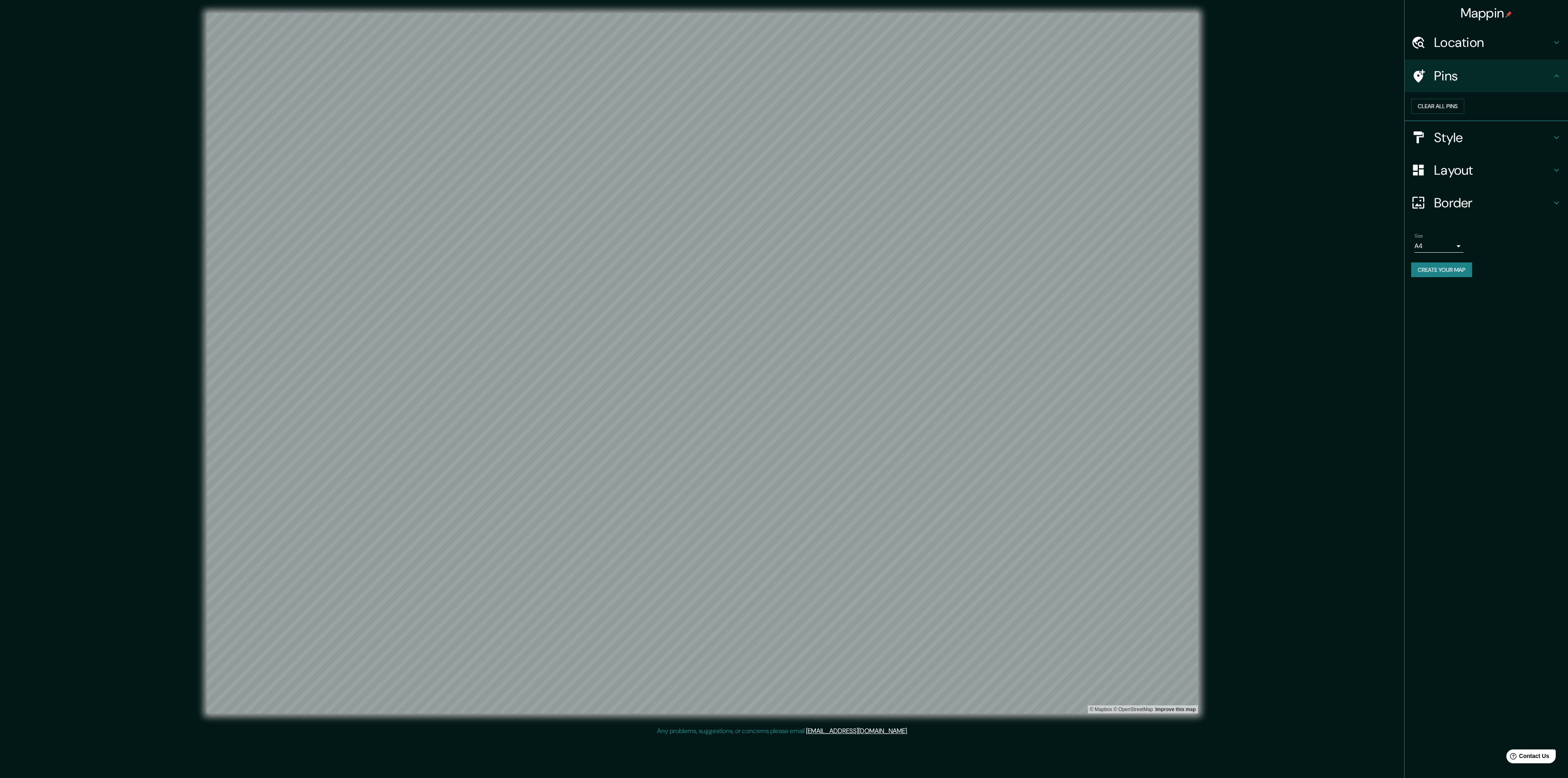
click at [1189, 705] on div "© Mapbox © OpenStreetMap Improve this map" at bounding box center [702, 363] width 991 height 700
click at [1190, 705] on div "© Mapbox © OpenStreetMap Improve this map" at bounding box center [702, 363] width 991 height 700
click at [1187, 706] on div "© Mapbox © OpenStreetMap Improve this map" at bounding box center [702, 363] width 991 height 700
click at [1190, 707] on div "© Mapbox © OpenStreetMap Improve this map" at bounding box center [702, 363] width 991 height 700
